Goal: Task Accomplishment & Management: Complete application form

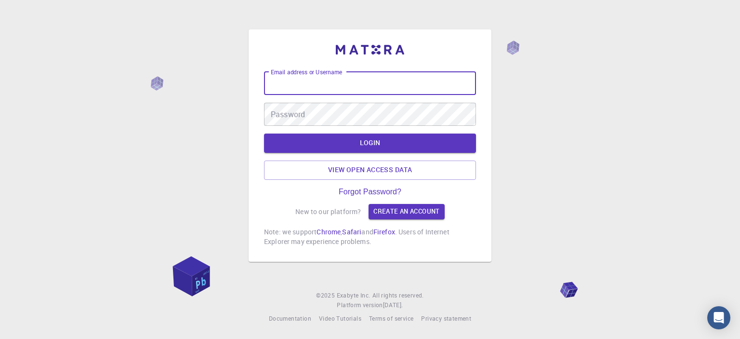
click at [410, 81] on input "Email address or Username" at bounding box center [370, 83] width 212 height 23
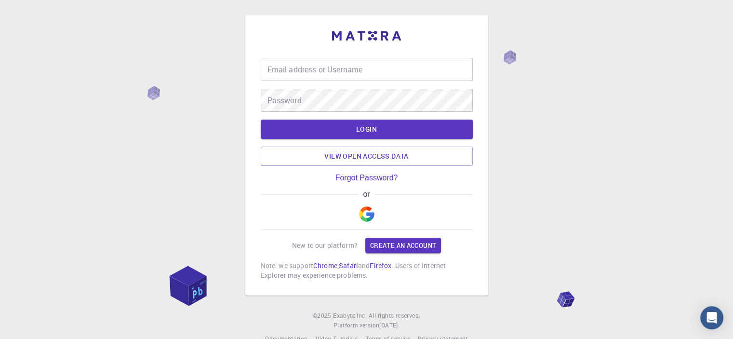
click at [367, 211] on img "button" at bounding box center [366, 213] width 15 height 15
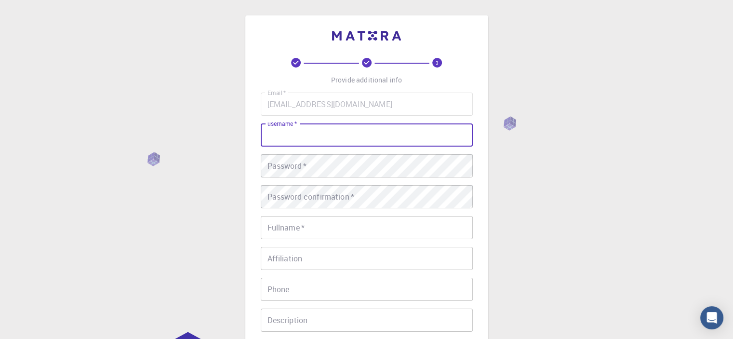
click at [386, 135] on input "username   *" at bounding box center [367, 134] width 212 height 23
type input "orkakar"
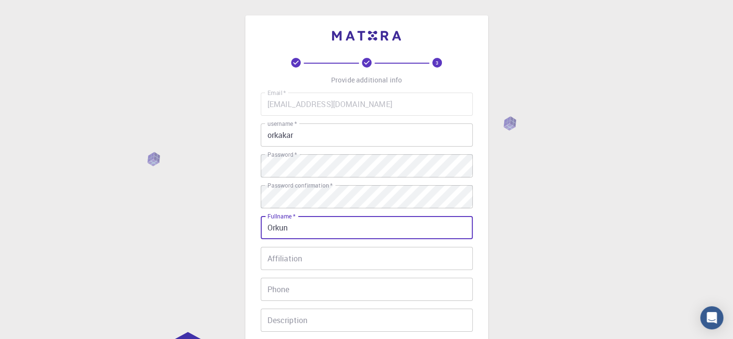
type input "Orkun"
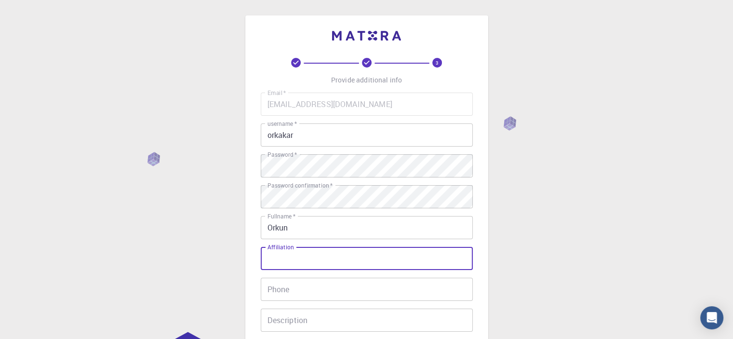
scroll to position [151, 0]
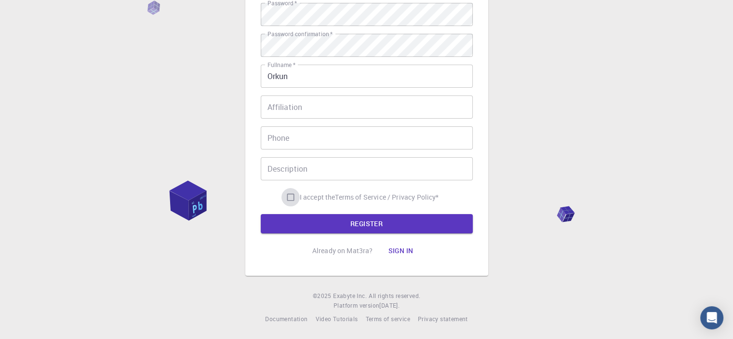
click at [289, 196] on input "I accept the Terms of Service / Privacy Policy *" at bounding box center [290, 197] width 18 height 18
checkbox input "true"
click at [381, 225] on button "REGISTER" at bounding box center [367, 223] width 212 height 19
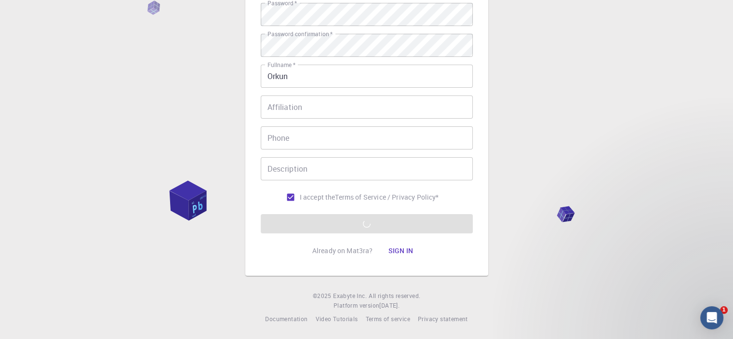
click at [522, 93] on div "3 Provide additional info Email   * [EMAIL_ADDRESS][DOMAIN_NAME] Email   * user…" at bounding box center [366, 94] width 733 height 490
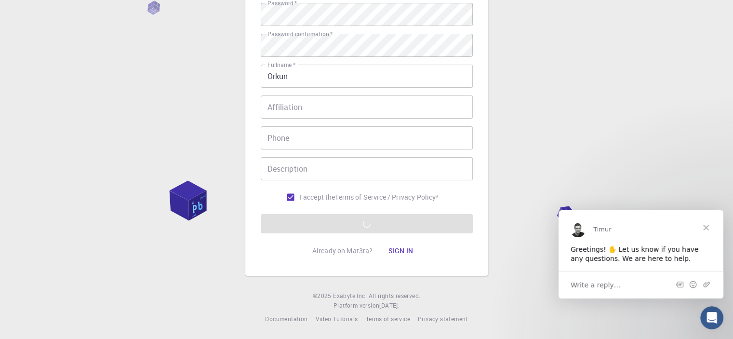
scroll to position [0, 0]
click at [709, 224] on span "Close" at bounding box center [705, 227] width 35 height 35
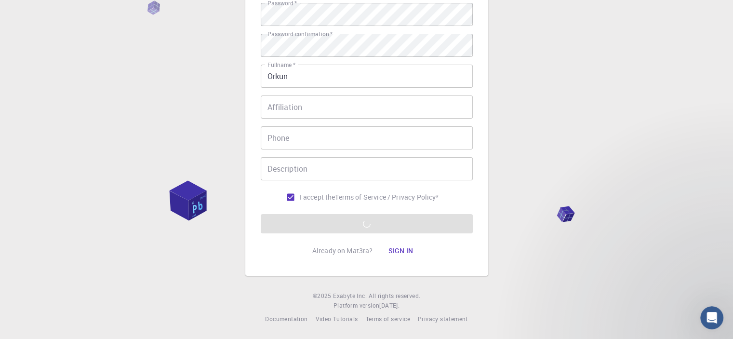
click at [709, 224] on div "3 Provide additional info Email   * [EMAIL_ADDRESS][DOMAIN_NAME] Email   * user…" at bounding box center [366, 94] width 733 height 490
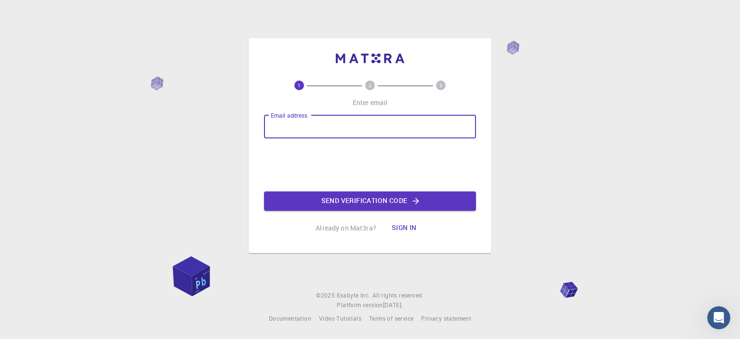
click at [372, 123] on input "Email address" at bounding box center [370, 126] width 212 height 23
type input "ork"
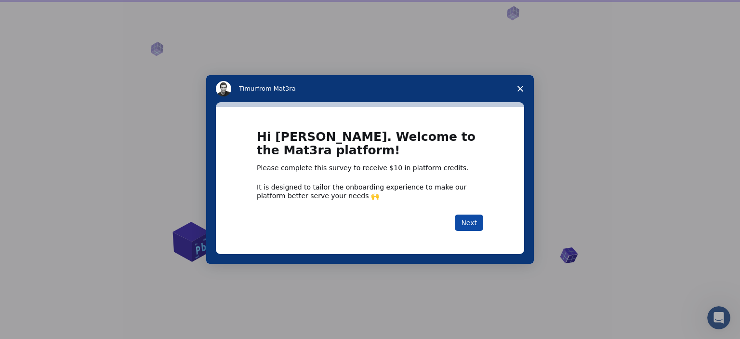
click at [465, 223] on button "Next" at bounding box center [469, 222] width 28 height 16
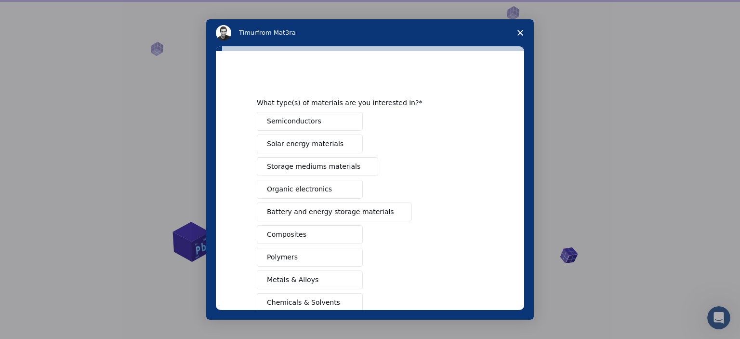
click at [519, 30] on icon "Close survey" at bounding box center [520, 33] width 6 height 6
